Goal: Information Seeking & Learning: Check status

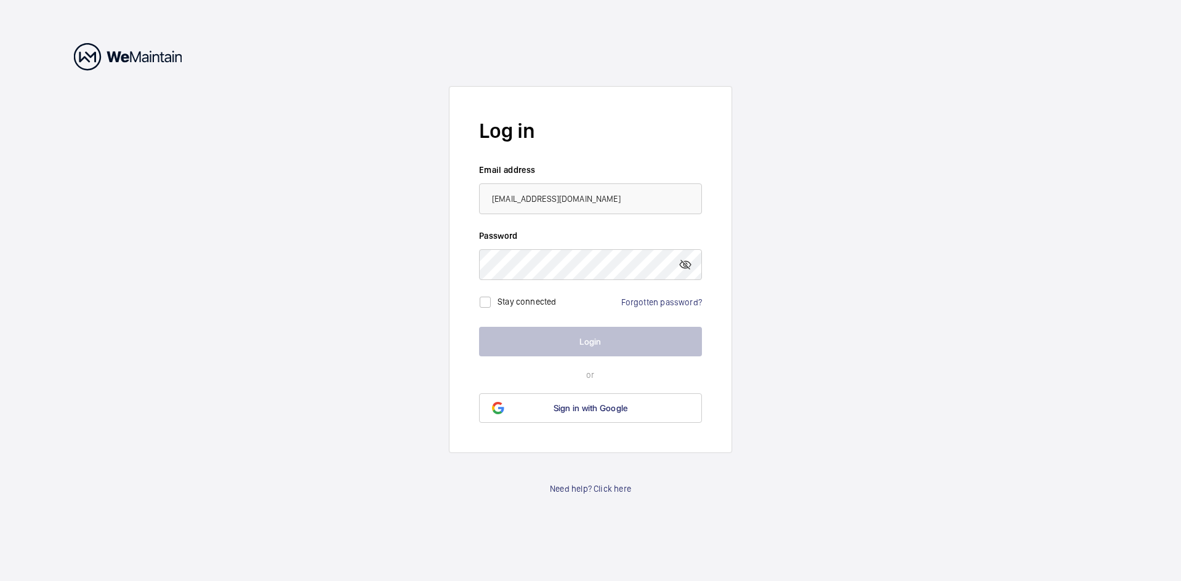
drag, startPoint x: 600, startPoint y: 194, endPoint x: 252, endPoint y: 190, distance: 347.2
click at [252, 190] on wm-front-auth-container "Log in Email address [EMAIL_ADDRESS][DOMAIN_NAME] Password Stay connected Forgo…" at bounding box center [590, 290] width 1181 height 581
click at [569, 199] on input "email" at bounding box center [590, 198] width 223 height 31
type input "[PERSON_NAME][EMAIL_ADDRESS][PERSON_NAME][DOMAIN_NAME]"
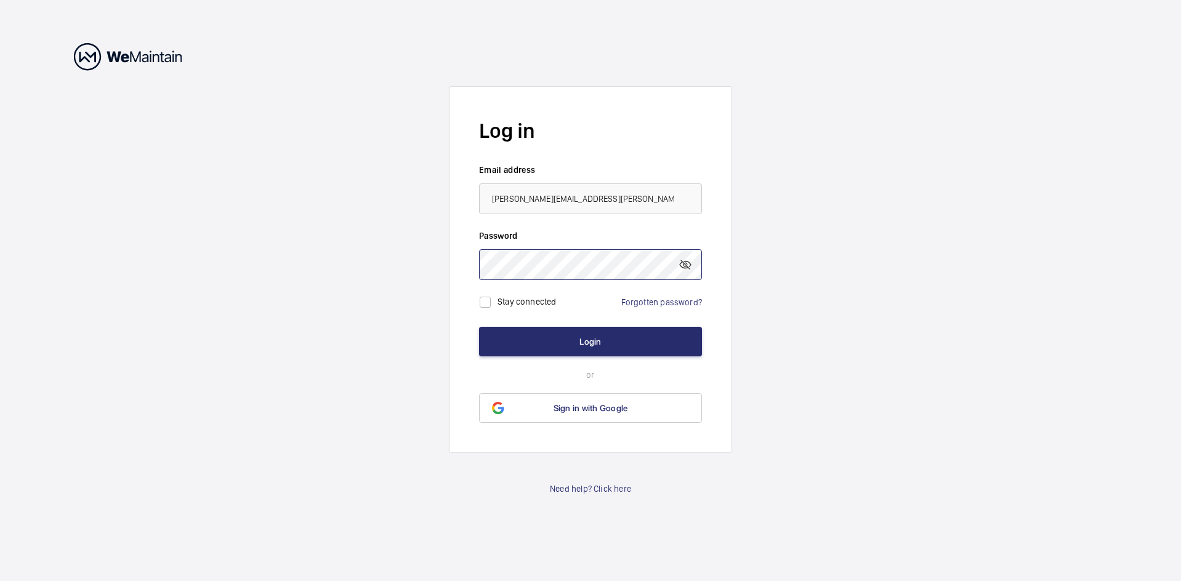
click at [479, 327] on button "Login" at bounding box center [590, 342] width 223 height 30
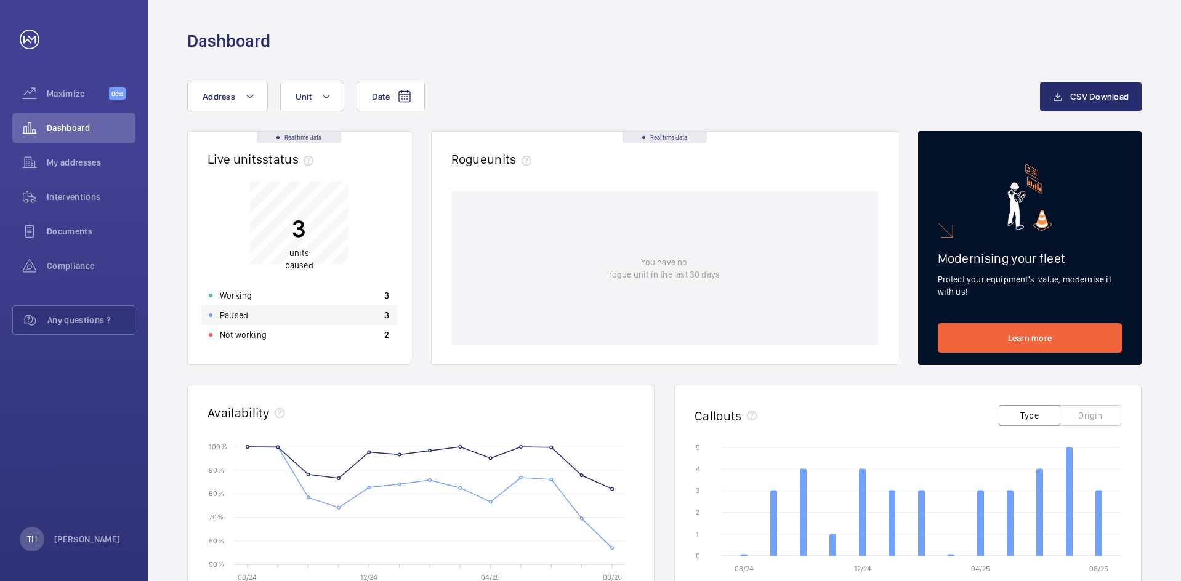
click at [276, 310] on div "Paused 3" at bounding box center [299, 315] width 196 height 20
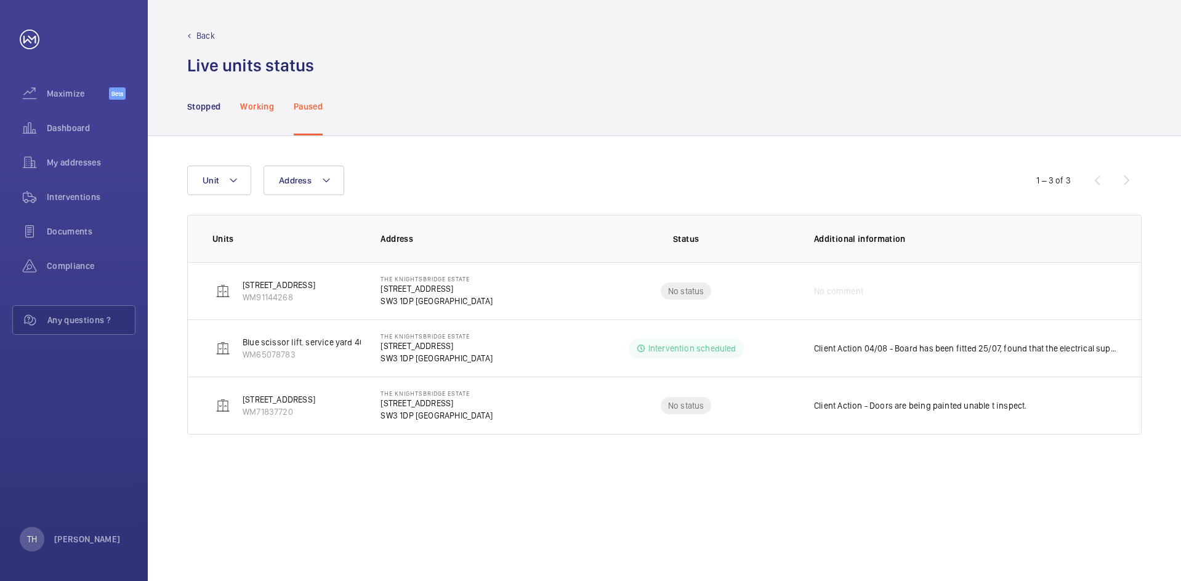
click at [251, 108] on p "Working" at bounding box center [256, 106] width 33 height 12
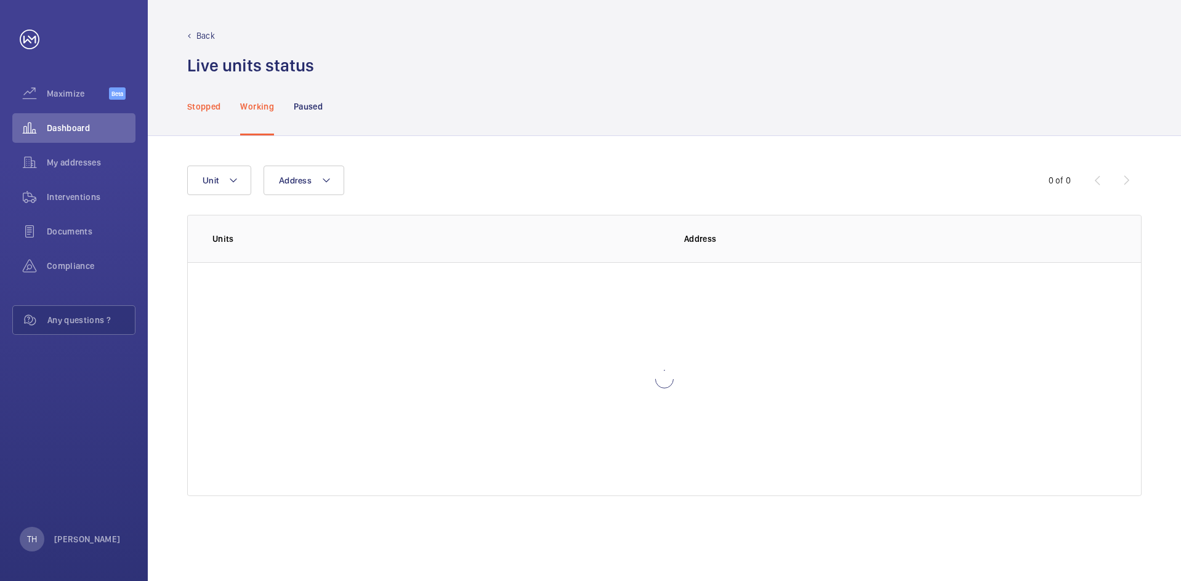
click at [209, 106] on p "Stopped" at bounding box center [203, 106] width 33 height 12
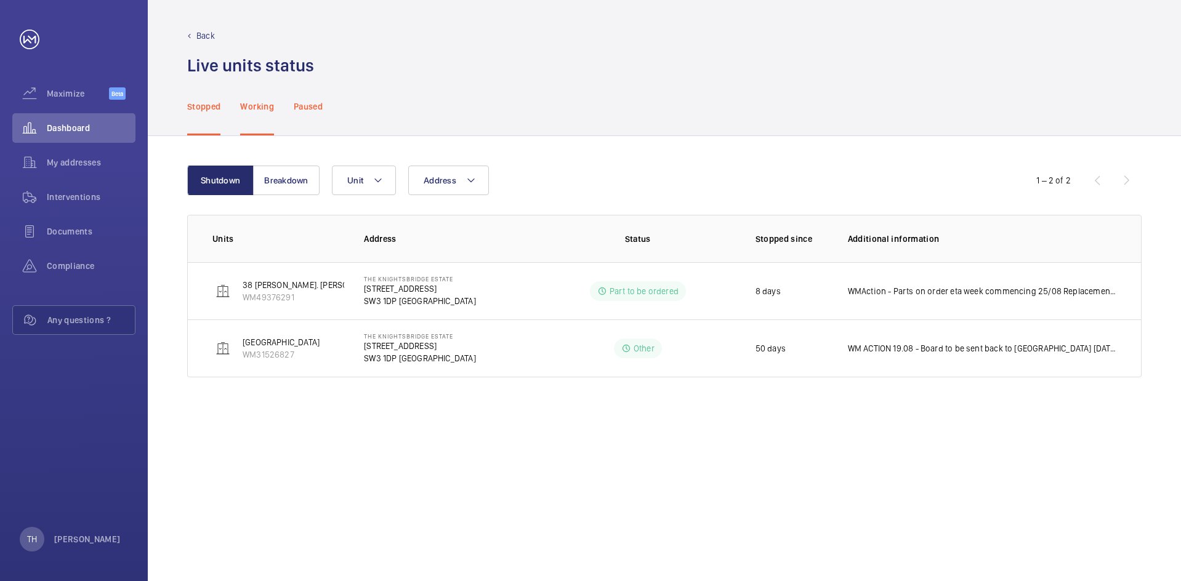
click at [304, 106] on p "Paused" at bounding box center [308, 106] width 29 height 12
